Goal: Check status: Check status

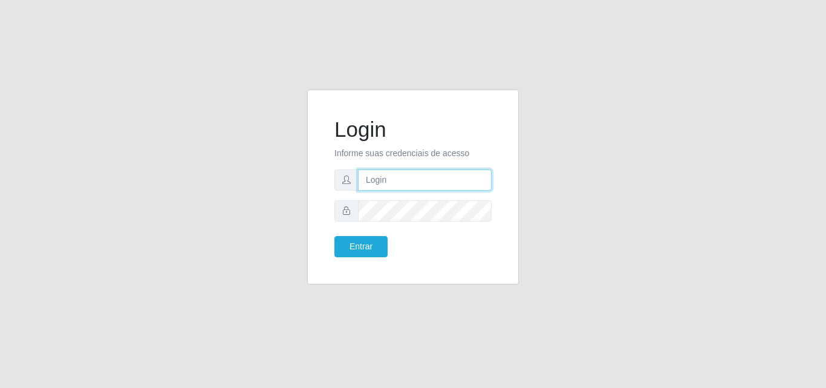
type input "[EMAIL_ADDRESS][DOMAIN_NAME]"
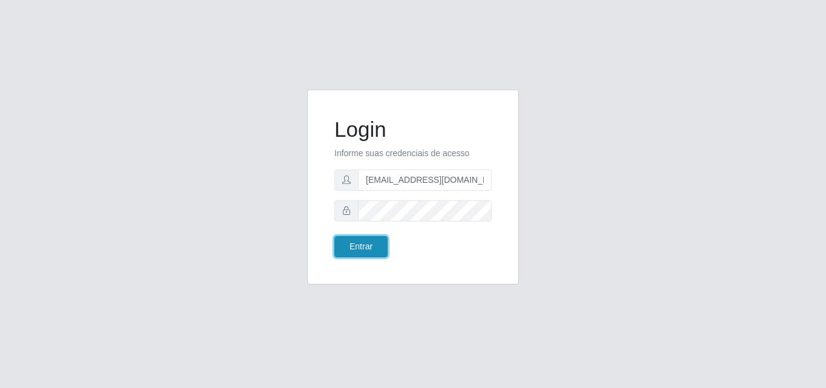
drag, startPoint x: 0, startPoint y: 0, endPoint x: 353, endPoint y: 243, distance: 428.1
click at [353, 243] on button "Entrar" at bounding box center [361, 246] width 53 height 21
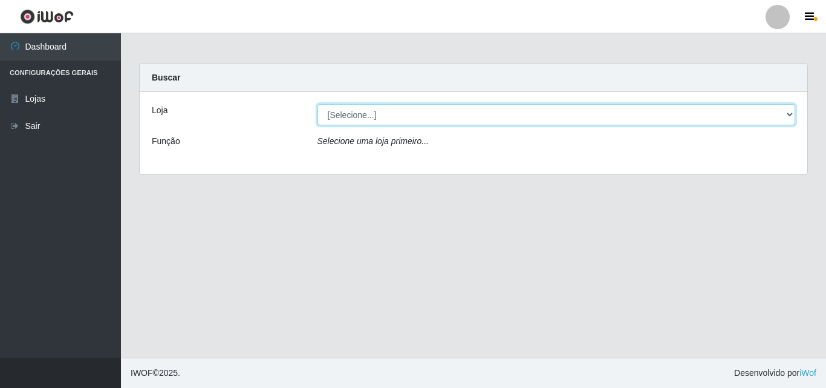
click at [721, 114] on select "[Selecione...] Rede Potiguar 1 - Macaíba" at bounding box center [557, 114] width 479 height 21
select select "100"
click at [318, 104] on select "[Selecione...] Rede Potiguar 1 - Macaíba" at bounding box center [557, 114] width 479 height 21
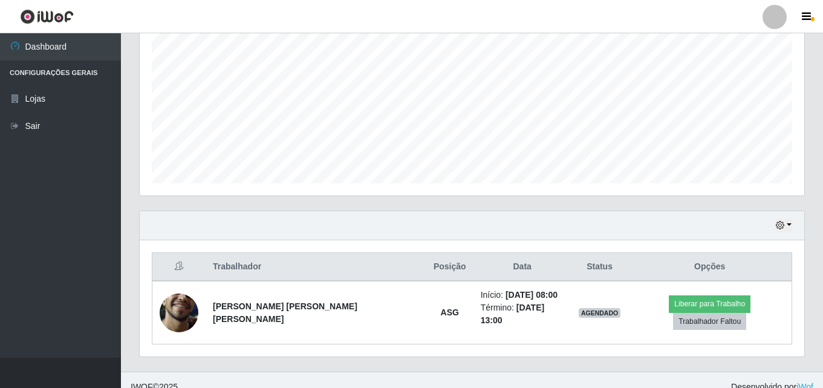
scroll to position [254, 0]
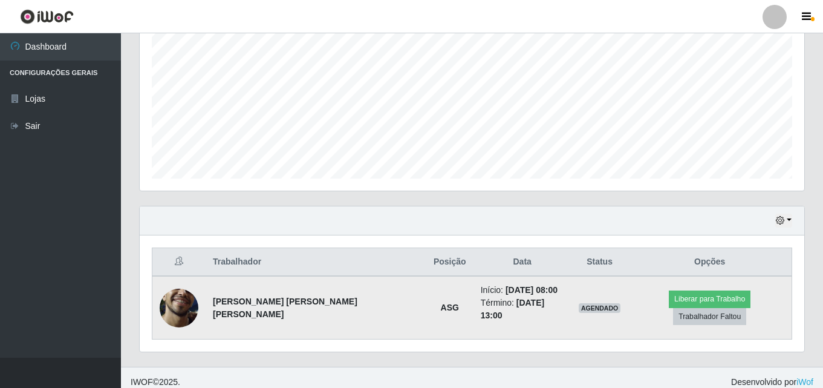
click at [182, 296] on img at bounding box center [179, 307] width 39 height 86
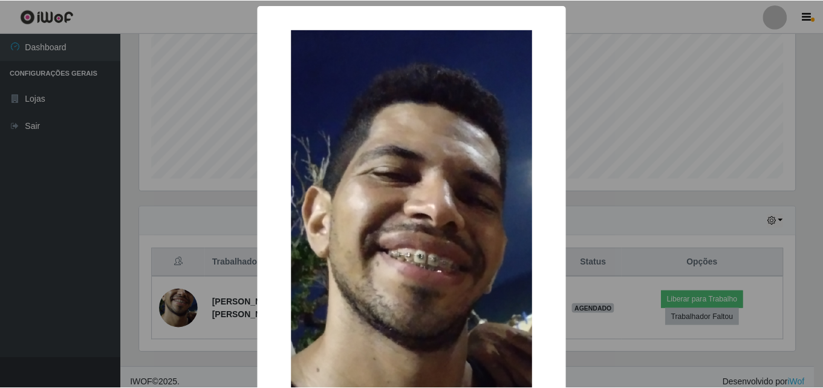
scroll to position [60, 0]
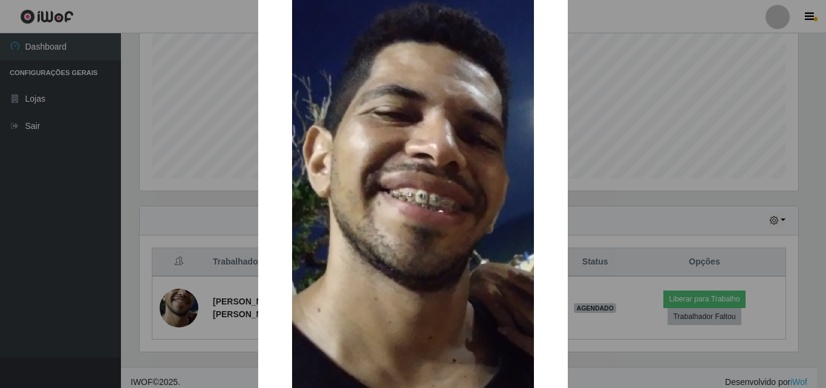
click at [666, 113] on div "× OK Cancel" at bounding box center [413, 194] width 826 height 388
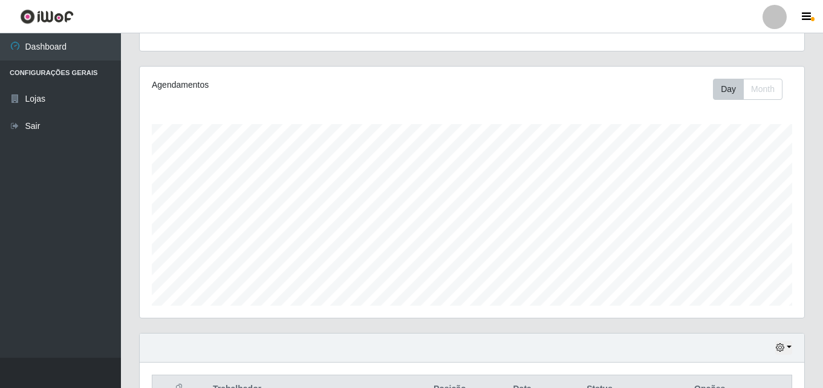
scroll to position [254, 0]
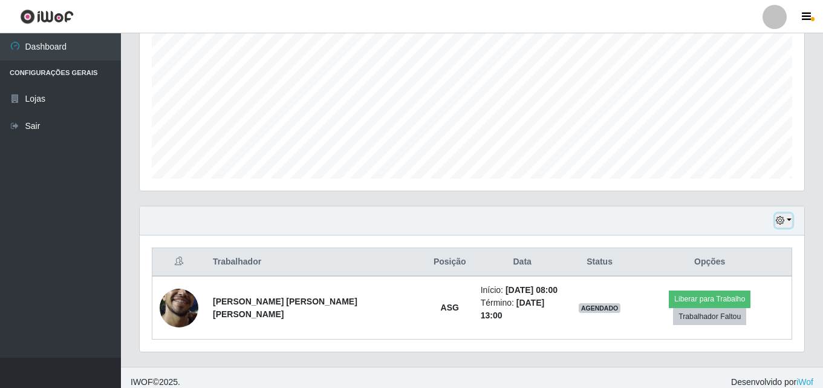
click at [786, 218] on button "button" at bounding box center [784, 221] width 17 height 14
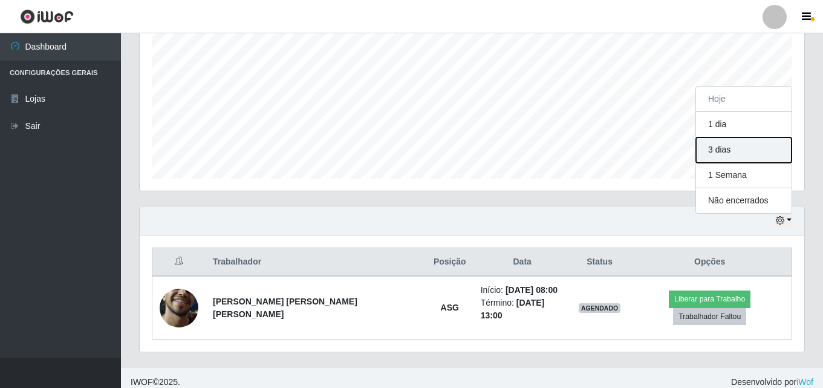
click at [753, 145] on button "3 dias" at bounding box center [744, 149] width 96 height 25
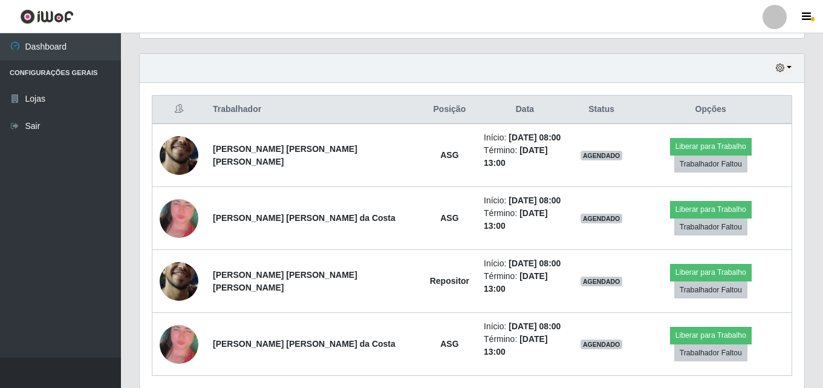
scroll to position [416, 0]
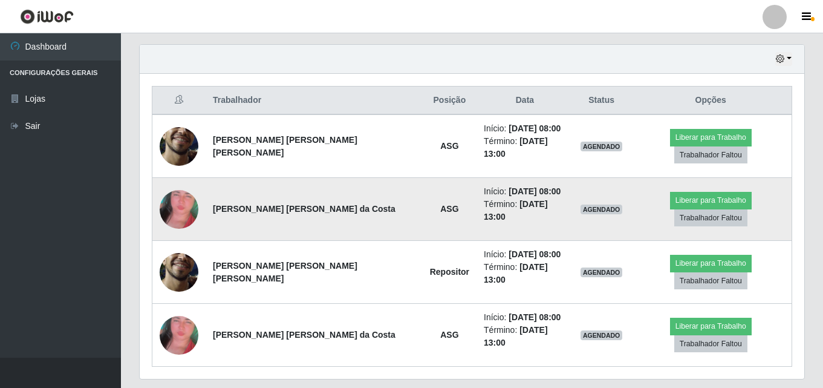
click at [169, 194] on img at bounding box center [179, 209] width 39 height 82
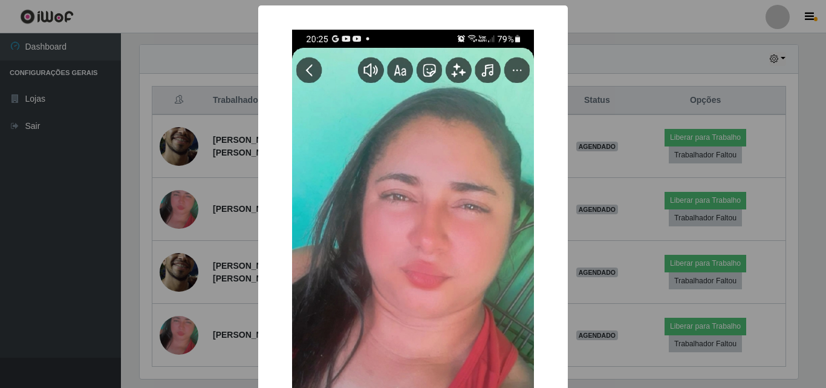
click at [601, 126] on div "× OK Cancel" at bounding box center [413, 194] width 826 height 388
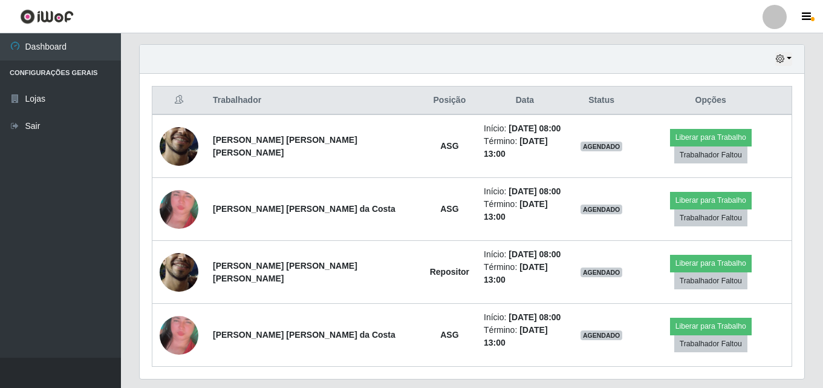
scroll to position [251, 665]
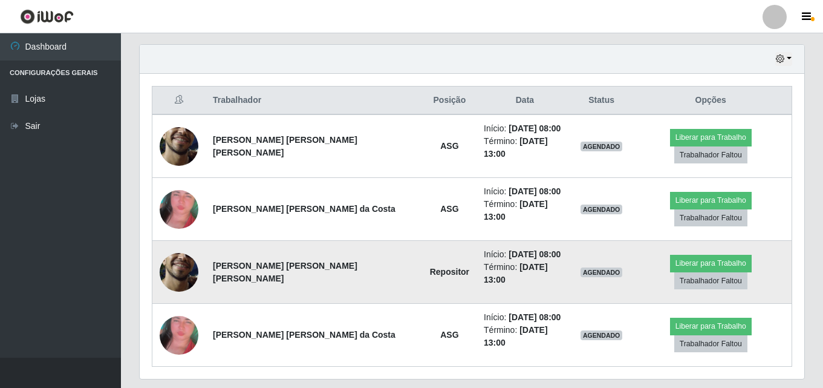
click at [177, 238] on img at bounding box center [179, 272] width 39 height 86
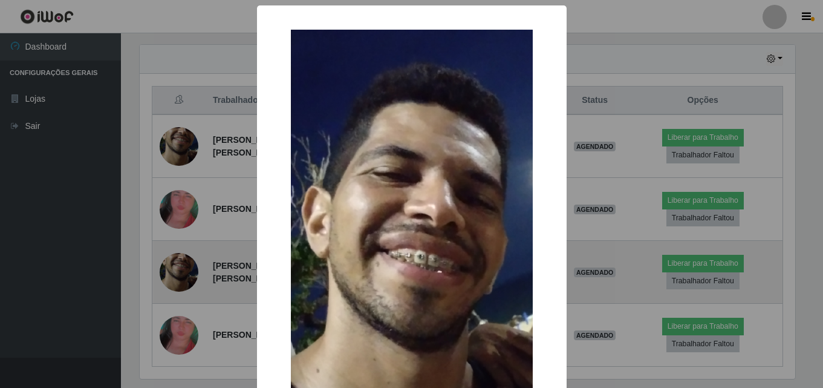
scroll to position [251, 659]
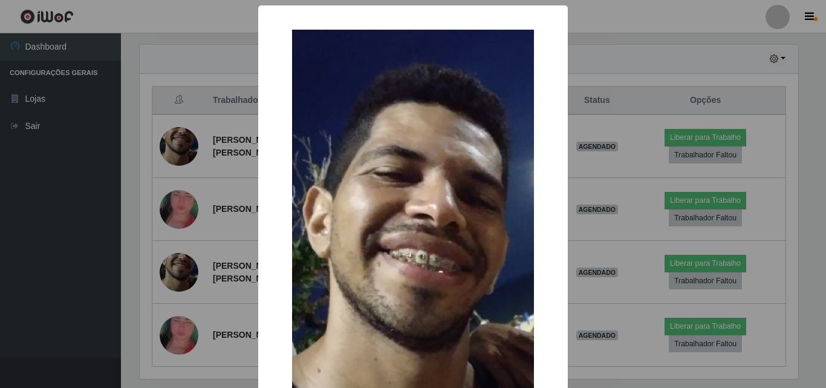
click at [636, 164] on div "× OK Cancel" at bounding box center [413, 194] width 826 height 388
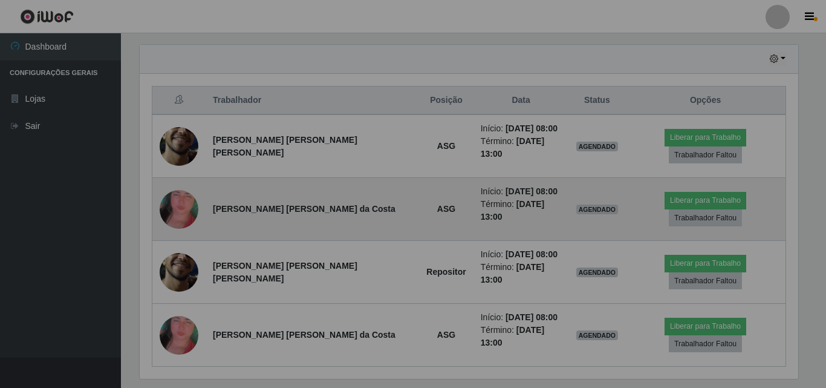
scroll to position [251, 665]
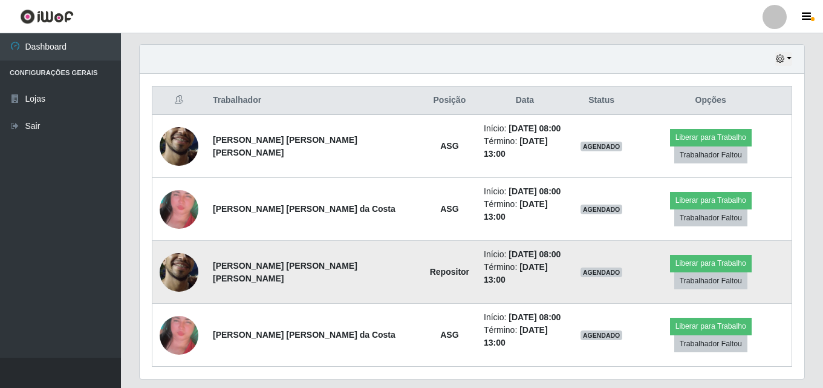
click at [186, 244] on img at bounding box center [179, 272] width 39 height 86
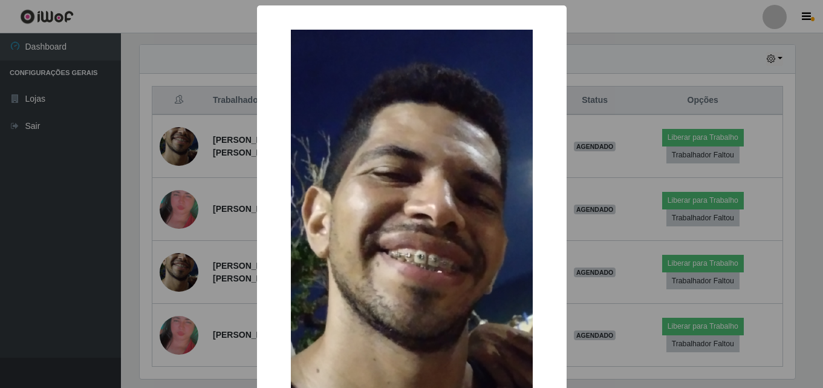
scroll to position [251, 659]
click at [623, 104] on div "× OK Cancel" at bounding box center [413, 194] width 826 height 388
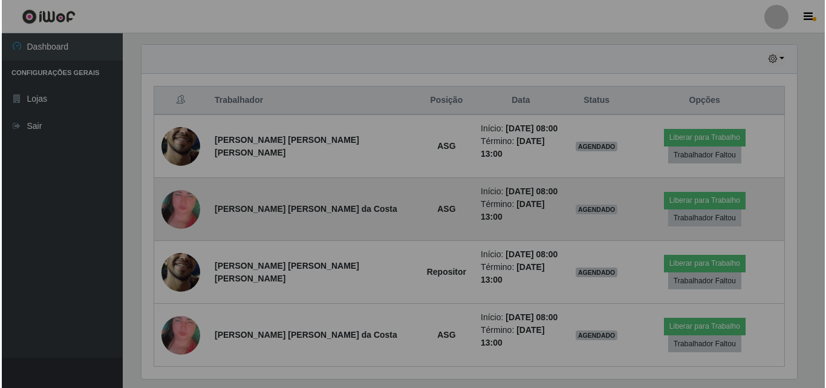
scroll to position [251, 665]
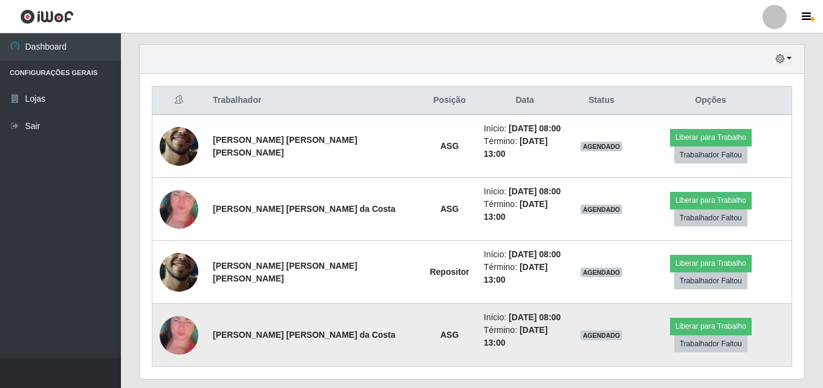
click at [182, 302] on img at bounding box center [179, 335] width 39 height 82
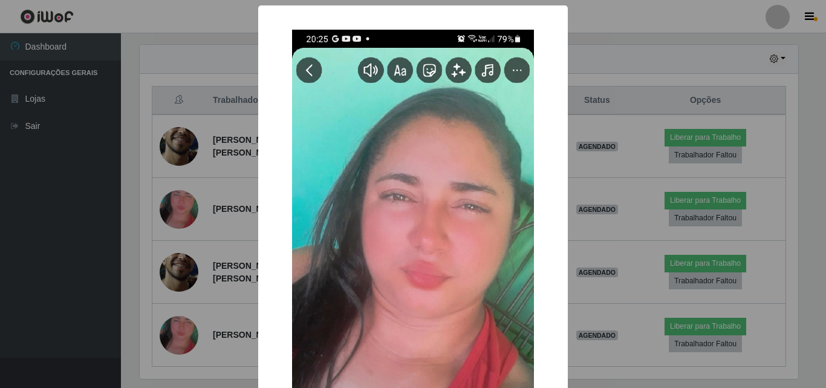
click at [595, 120] on div "× OK Cancel" at bounding box center [413, 194] width 826 height 388
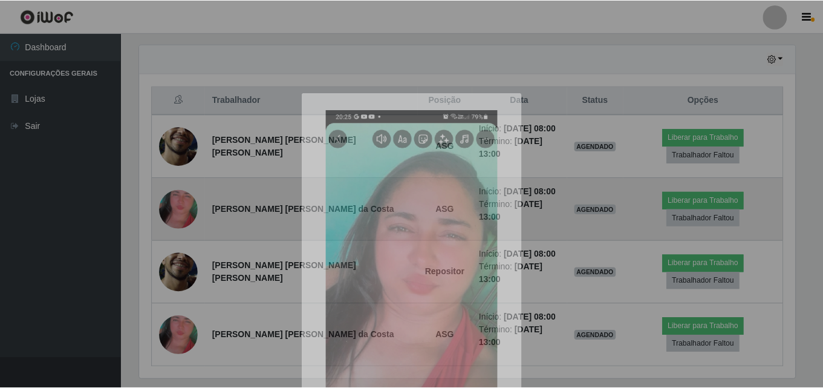
scroll to position [251, 665]
